Goal: Task Accomplishment & Management: Manage account settings

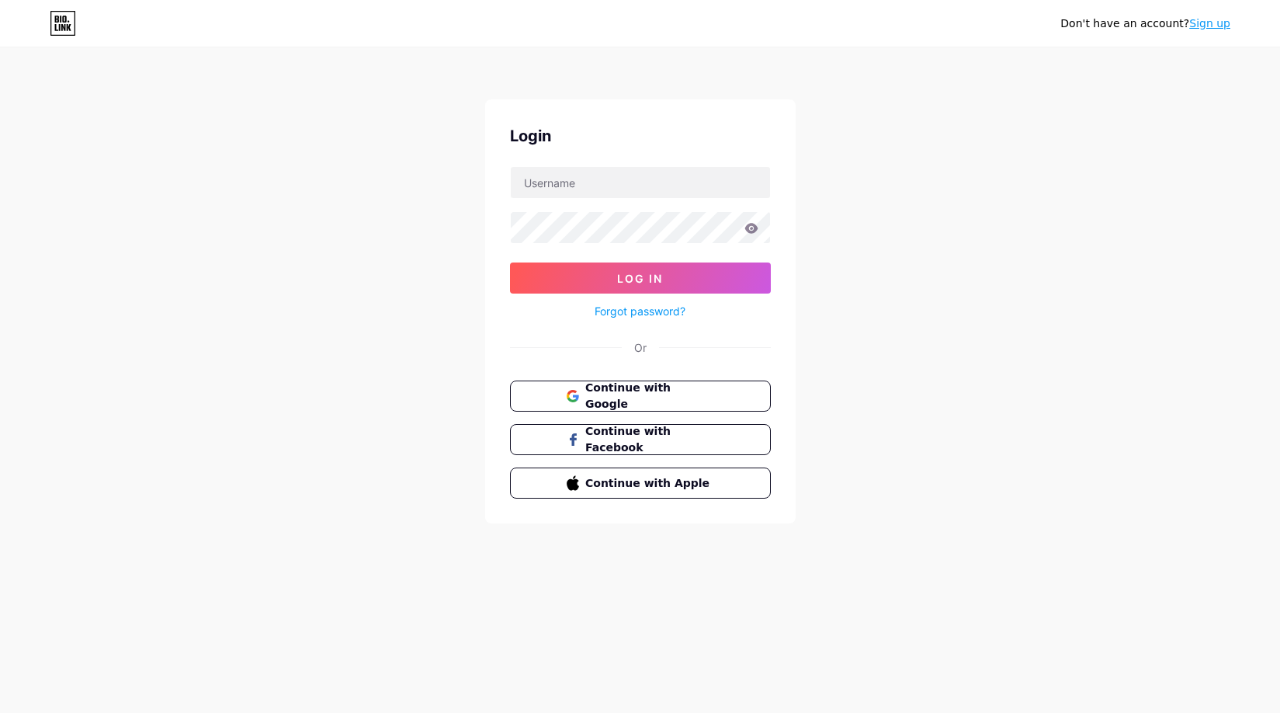
click at [562, 203] on form "Log In Forgot password?" at bounding box center [640, 243] width 261 height 154
click at [562, 191] on input "text" at bounding box center [640, 182] width 259 height 31
paste input "bjsports"
click at [588, 265] on button "Log In" at bounding box center [640, 277] width 261 height 31
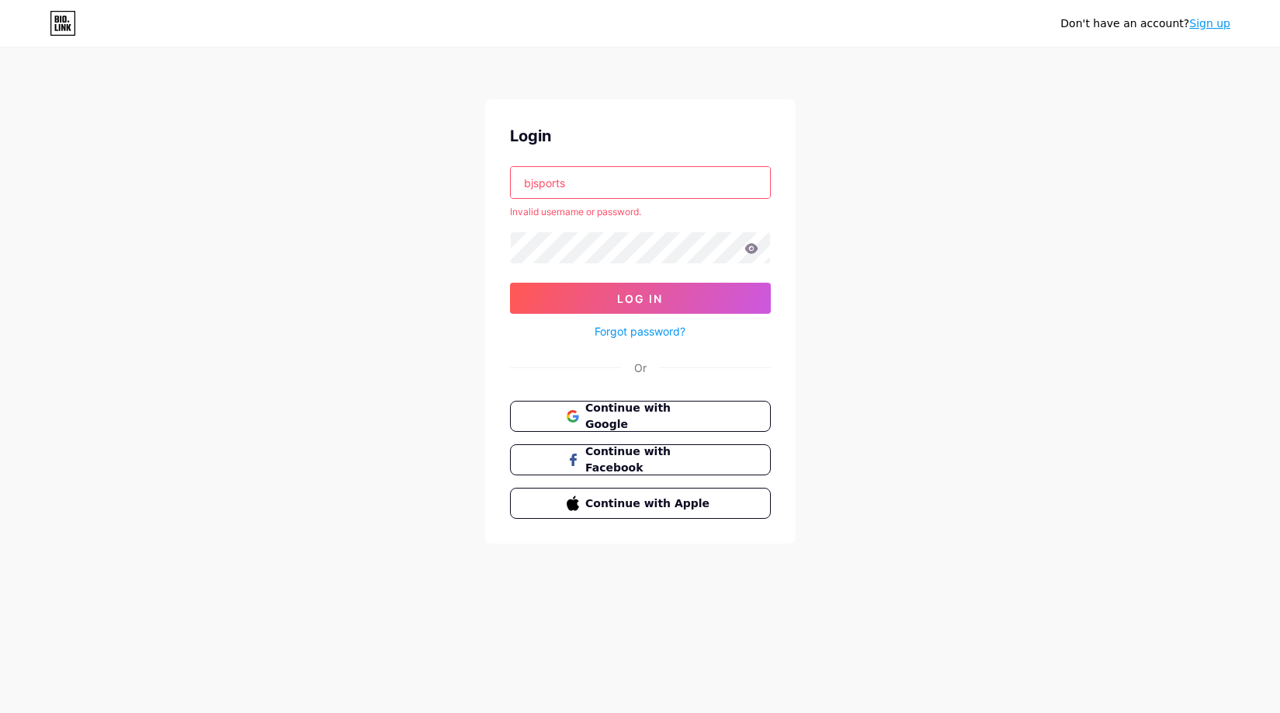
click at [619, 188] on input "bjsports" at bounding box center [640, 182] width 259 height 31
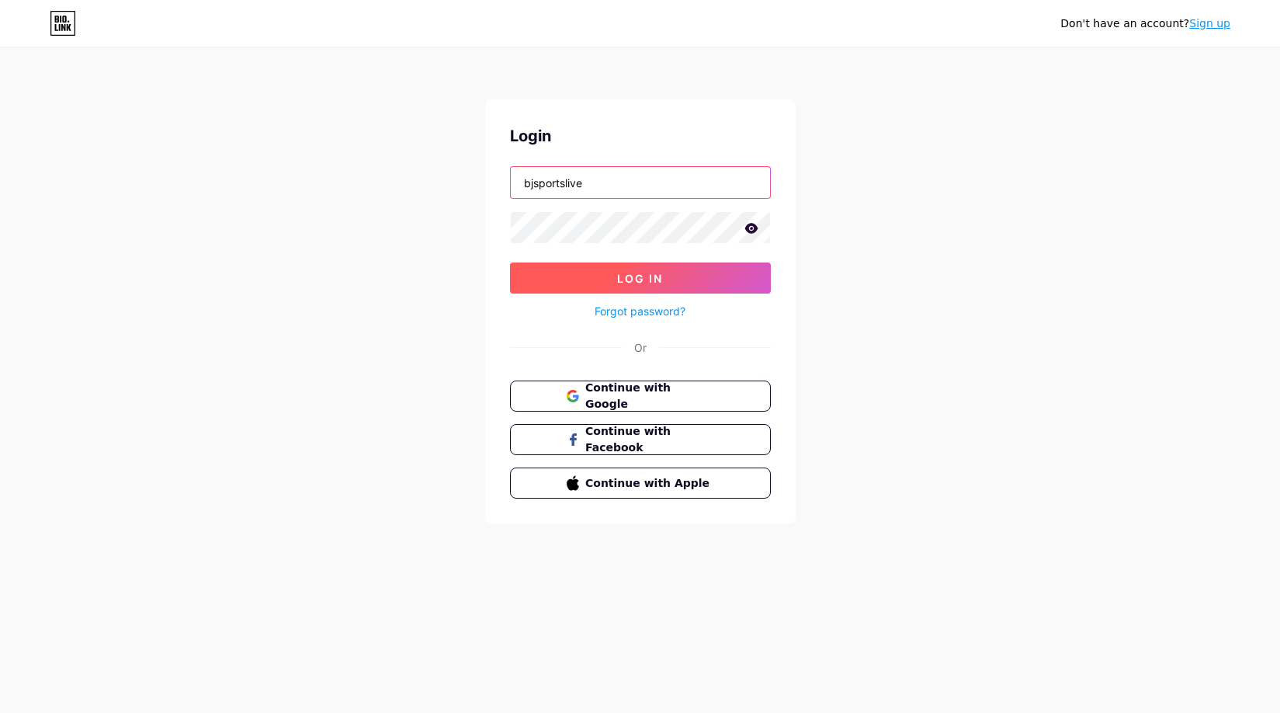
type input "bjsportslive"
click at [609, 271] on button "Log In" at bounding box center [640, 277] width 261 height 31
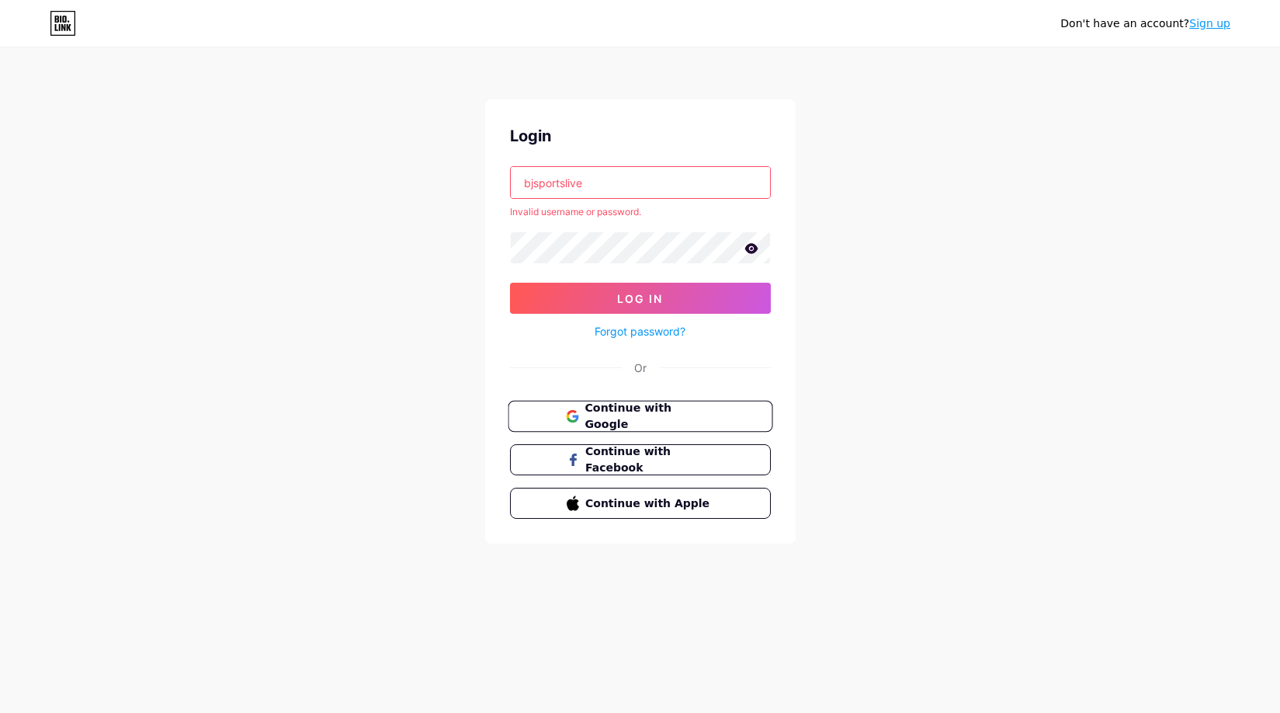
click at [620, 416] on span "Continue with Google" at bounding box center [649, 416] width 130 height 33
